Goal: Obtain resource: Download file/media

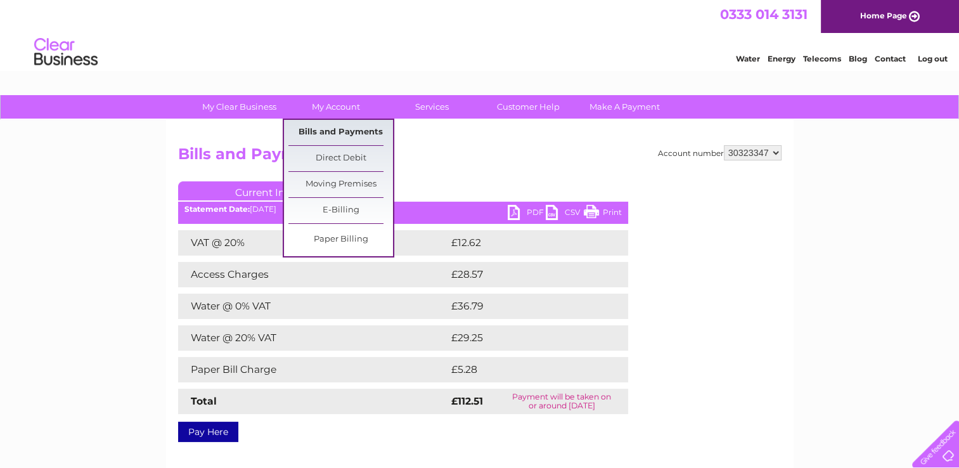
click at [332, 135] on link "Bills and Payments" at bounding box center [341, 132] width 105 height 25
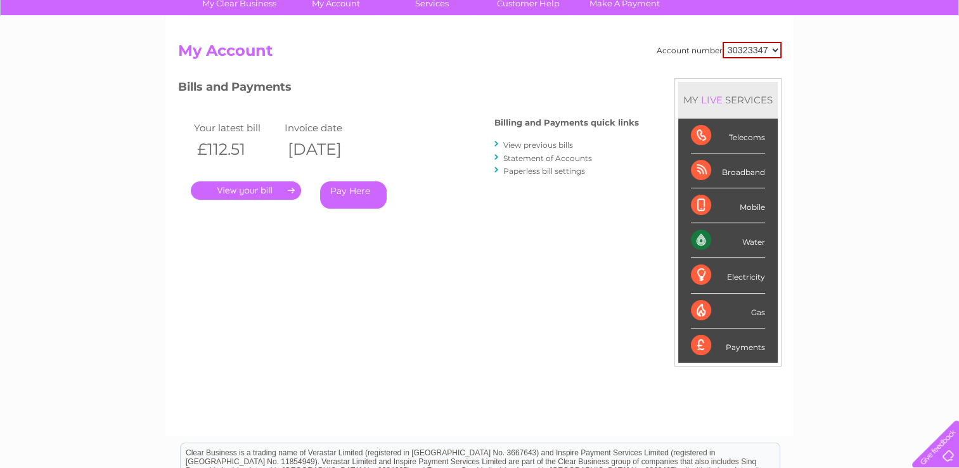
scroll to position [107, 0]
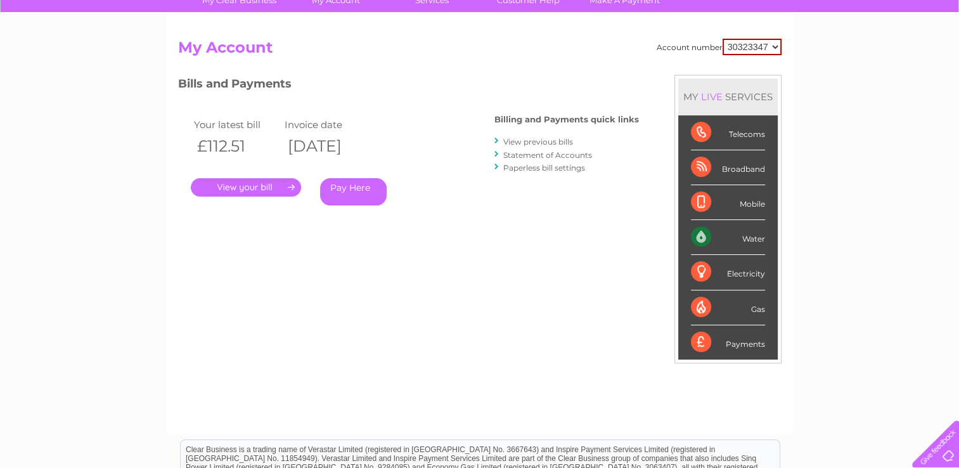
click at [561, 143] on link "View previous bills" at bounding box center [539, 142] width 70 height 10
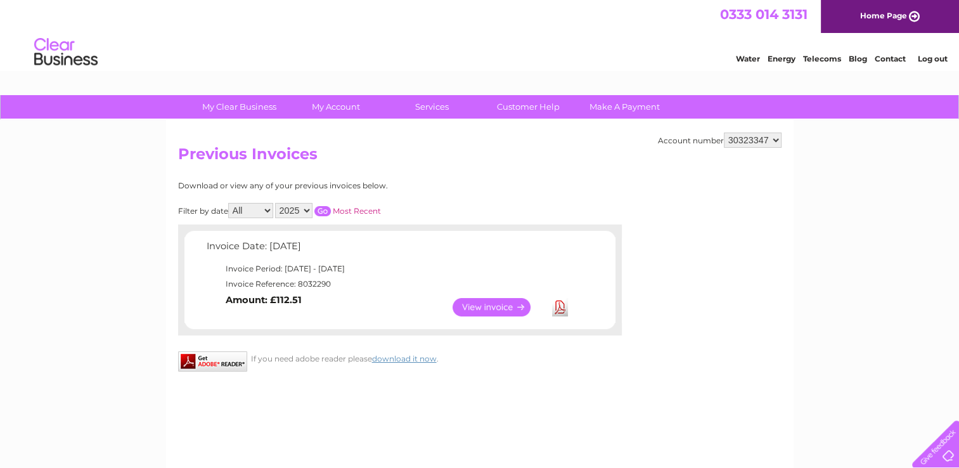
click at [504, 303] on link "View" at bounding box center [499, 307] width 93 height 18
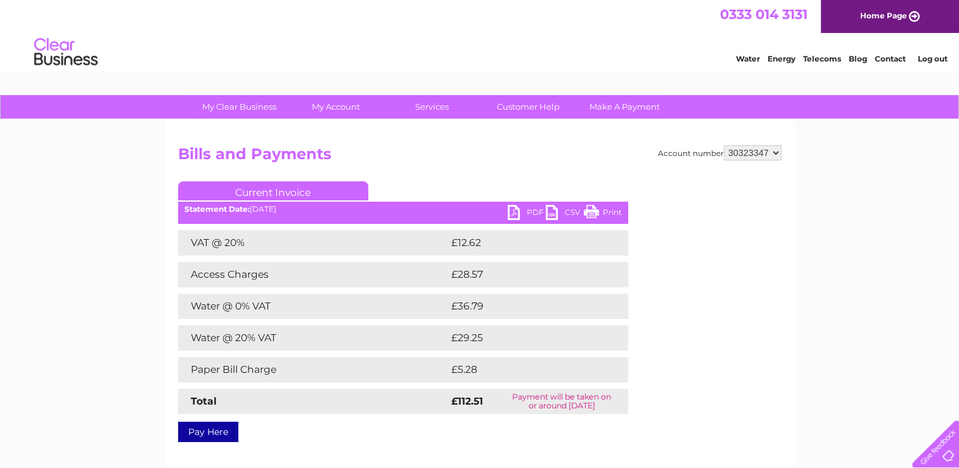
click at [528, 210] on link "PDF" at bounding box center [527, 214] width 38 height 18
